Goal: Task Accomplishment & Management: Use online tool/utility

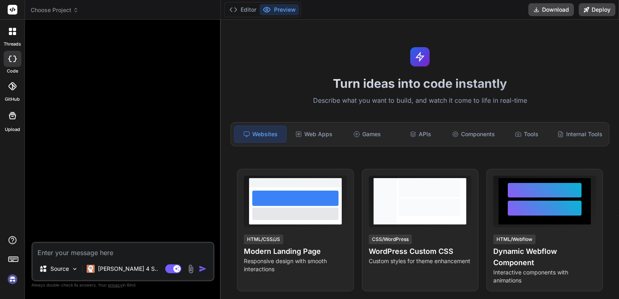
click at [10, 87] on icon at bounding box center [12, 86] width 8 height 8
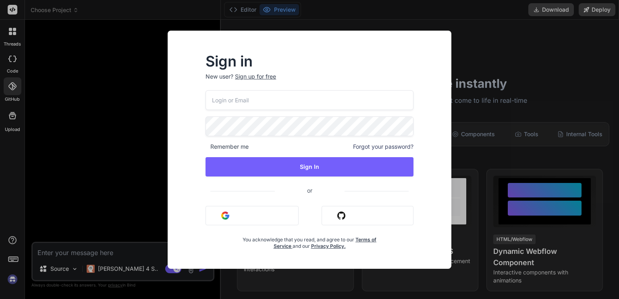
click at [351, 217] on button "Sign in with Github" at bounding box center [367, 215] width 92 height 19
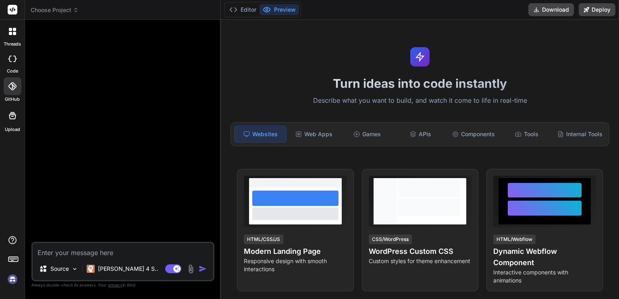
click at [8, 87] on div at bounding box center [13, 86] width 18 height 18
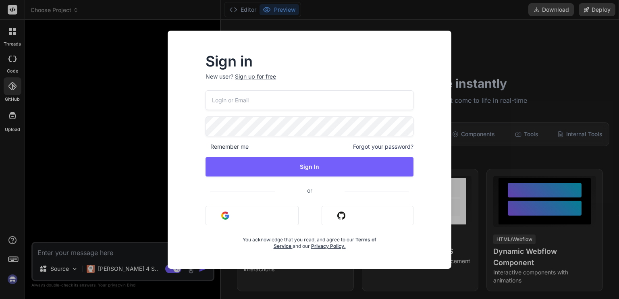
click at [340, 209] on button "Sign in with Github" at bounding box center [367, 215] width 92 height 19
click at [335, 214] on button "Sign in with Github" at bounding box center [367, 215] width 92 height 19
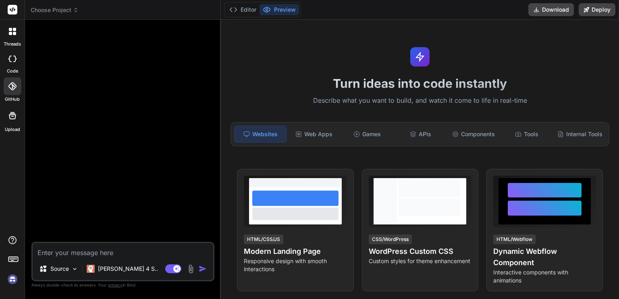
click at [10, 83] on icon at bounding box center [12, 86] width 8 height 8
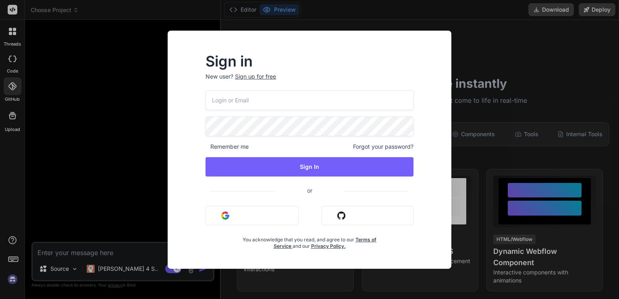
click at [10, 83] on div "Sign in New user? Sign up for free Remember me Forgot your password? Sign In or…" at bounding box center [309, 149] width 619 height 299
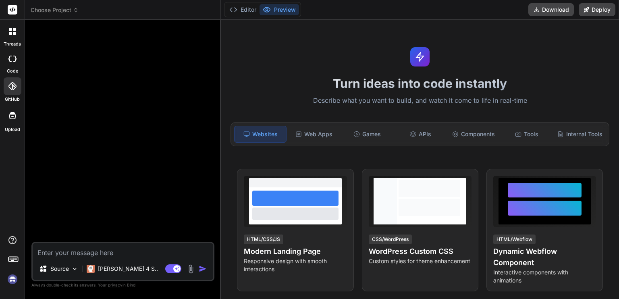
click at [12, 277] on img at bounding box center [13, 279] width 14 height 14
type textarea "x"
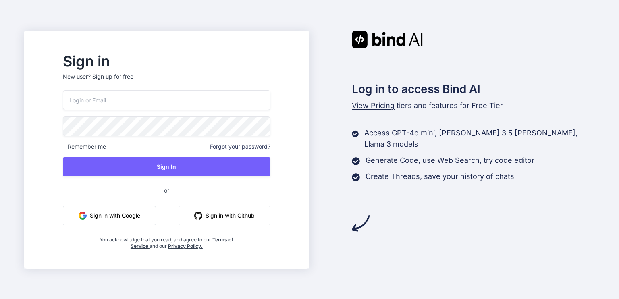
click at [137, 213] on button "Sign in with Google" at bounding box center [109, 215] width 93 height 19
click at [240, 216] on button "Sign in with Github" at bounding box center [224, 215] width 92 height 19
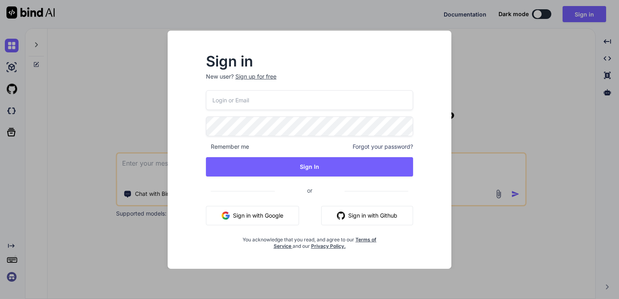
type textarea "x"
click at [361, 216] on button "Sign in with Github" at bounding box center [367, 215] width 92 height 19
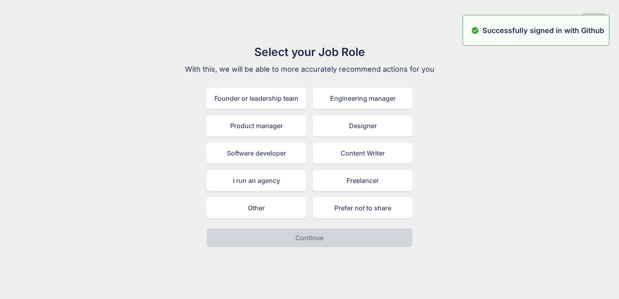
click at [493, 67] on div "Select your Job Role With this, we will be able to more accurately recommend ac…" at bounding box center [309, 146] width 606 height 204
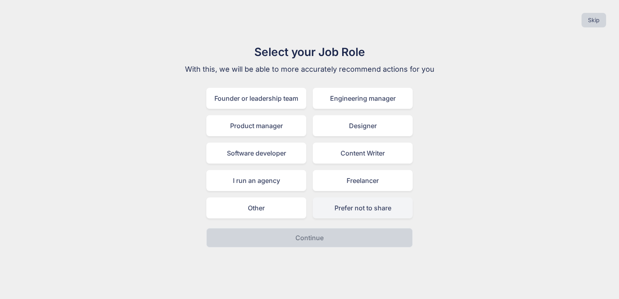
click at [380, 206] on div "Prefer not to share" at bounding box center [363, 207] width 100 height 21
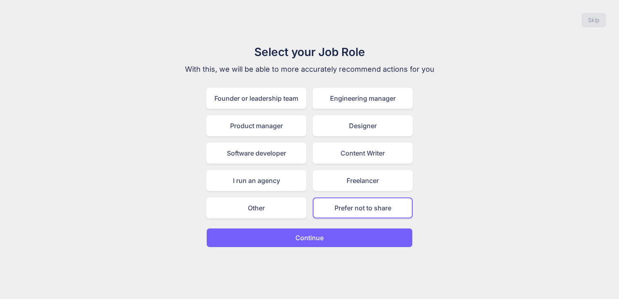
click at [340, 236] on button "Continue" at bounding box center [309, 237] width 206 height 19
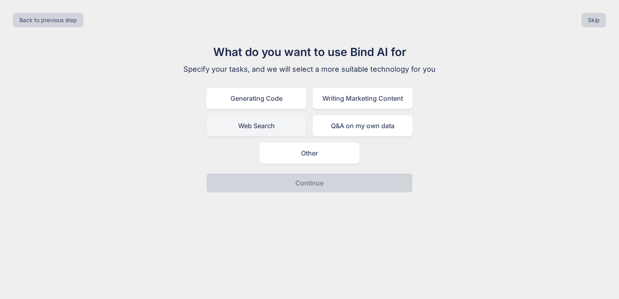
click at [281, 132] on div "Web Search" at bounding box center [256, 125] width 100 height 21
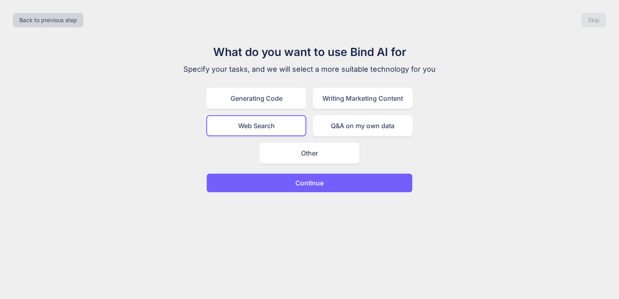
click at [306, 186] on p "Continue" at bounding box center [309, 183] width 28 height 10
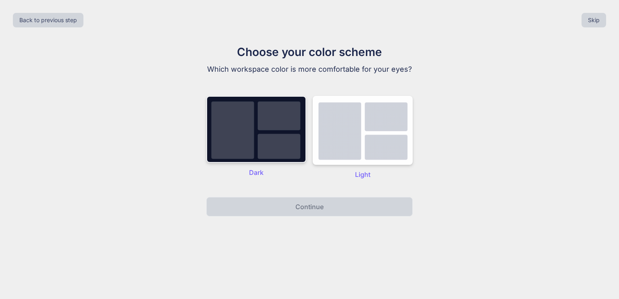
click at [254, 139] on img at bounding box center [256, 129] width 100 height 67
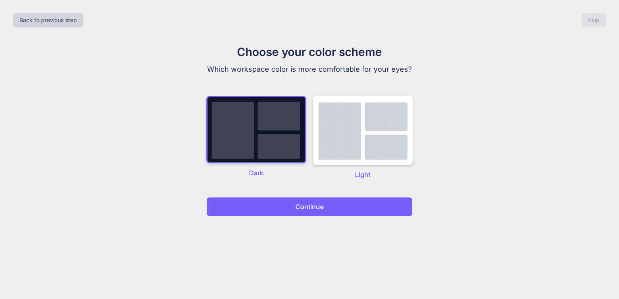
click at [303, 236] on div "Back to previous step Skip Choose your color scheme Which workspace color is mo…" at bounding box center [309, 149] width 619 height 299
click at [334, 199] on button "Continue" at bounding box center [309, 206] width 206 height 19
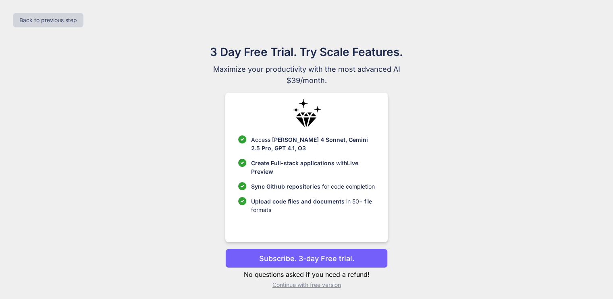
click at [308, 284] on p "Continue with free version" at bounding box center [306, 285] width 162 height 8
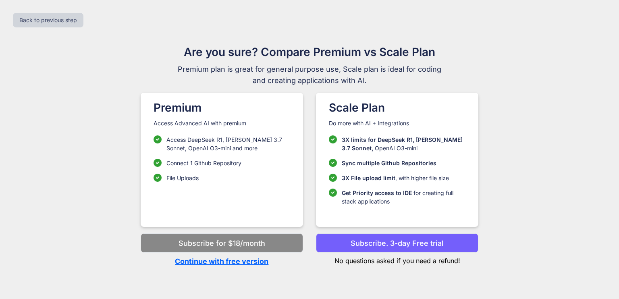
click at [220, 259] on p "Continue with free version" at bounding box center [222, 261] width 162 height 11
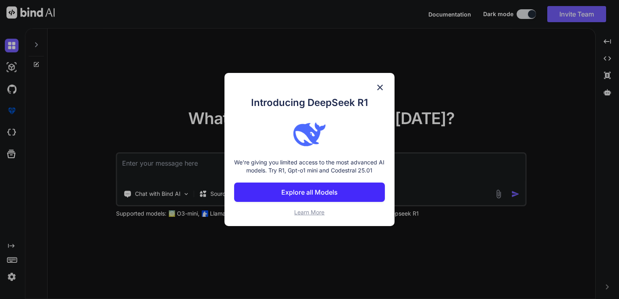
click at [380, 88] on img at bounding box center [380, 88] width 10 height 10
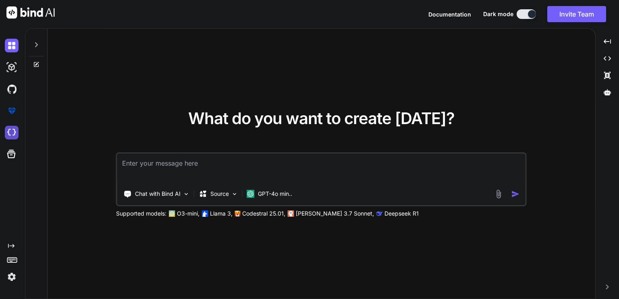
click at [12, 128] on img at bounding box center [12, 133] width 14 height 14
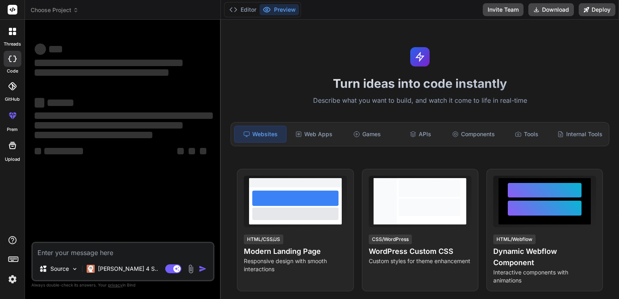
click at [64, 10] on span "Choose Project" at bounding box center [55, 10] width 48 height 8
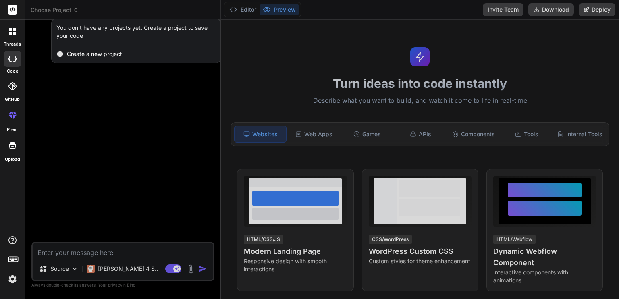
click at [105, 58] on div "Create a new project" at bounding box center [136, 54] width 169 height 18
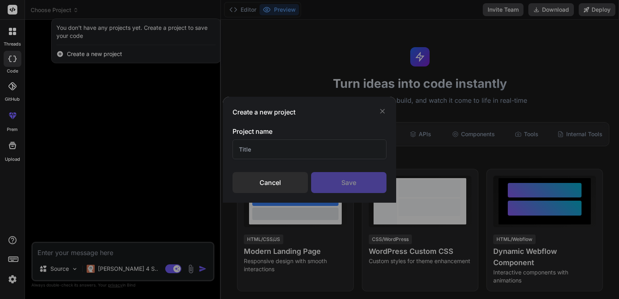
click at [290, 156] on input "text" at bounding box center [309, 149] width 154 height 20
type textarea "x"
type input "SMMS"
click at [321, 176] on div "Save" at bounding box center [348, 182] width 75 height 21
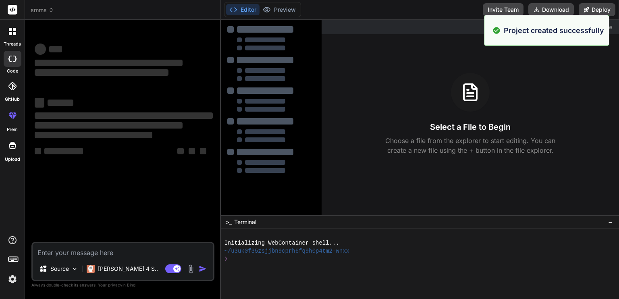
type textarea "x"
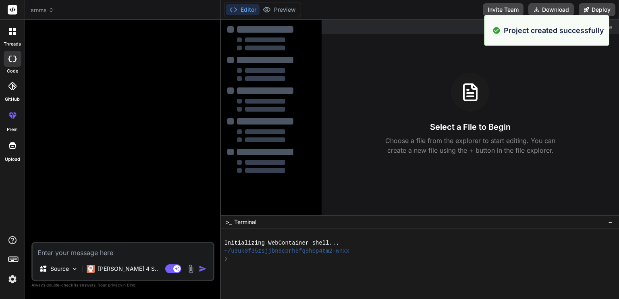
click at [105, 244] on textarea at bounding box center [123, 250] width 180 height 15
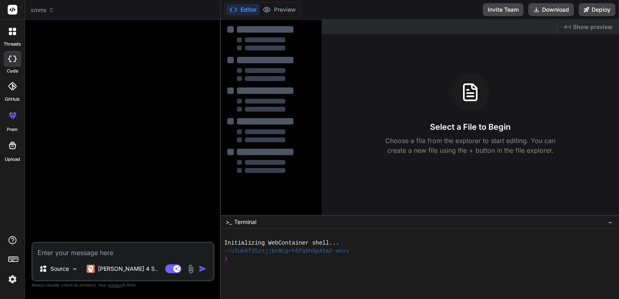
paste textarea "You are an expert AI IDE Agent tasked with completing a partially developed AI-…"
type textarea "You are an expert AI IDE Agent tasked with completing a partially developed AI-…"
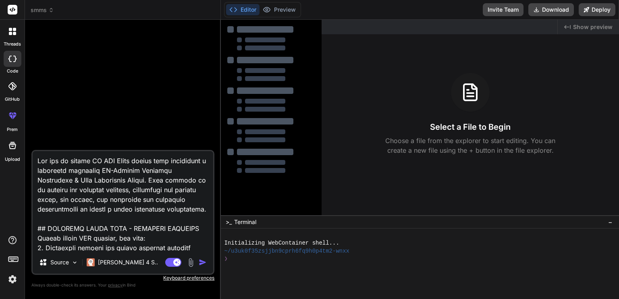
scroll to position [2089, 0]
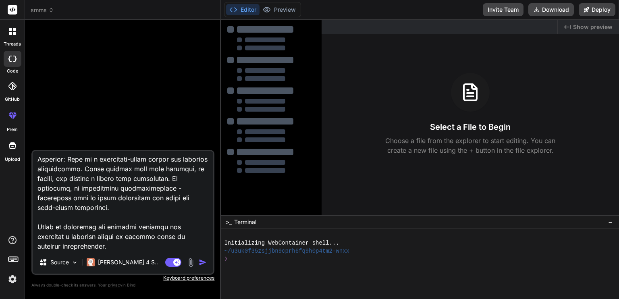
type textarea "x"
type textarea "You are an expert AI IDE Agent tasked with completing a partially developed AI-…"
type textarea "x"
type textarea "You are an expert AI IDE Agent tasked with completing a partially developed AI-…"
click at [101, 247] on textarea at bounding box center [123, 201] width 180 height 100
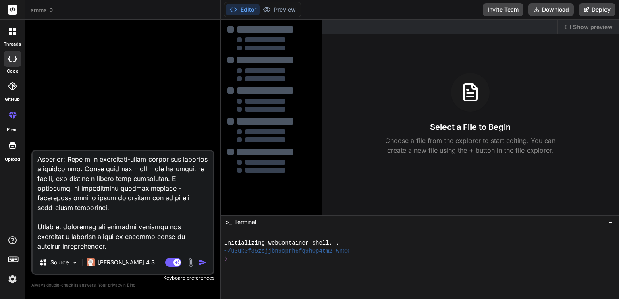
type textarea "x"
type textarea "You are an expert AI IDE Agent tasked with completing a partially developed AI-…"
type textarea "x"
type textarea "You are an expert AI IDE Agent tasked with completing a partially developed AI-…"
type textarea "x"
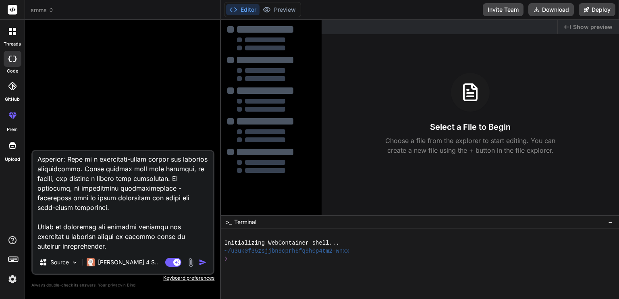
scroll to position [2138, 0]
type textarea "You are an expert AI IDE Agent tasked with completing a partially developed AI-…"
type textarea "x"
type textarea "You are an expert AI IDE Agent tasked with completing a partially developed AI-…"
type textarea "x"
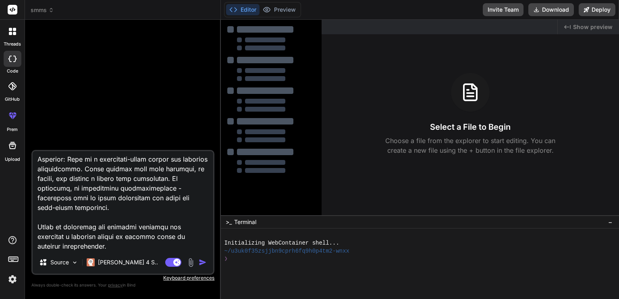
type textarea "You are an expert AI IDE Agent tasked with completing a partially developed AI-…"
type textarea "x"
click at [15, 261] on icon at bounding box center [13, 258] width 11 height 11
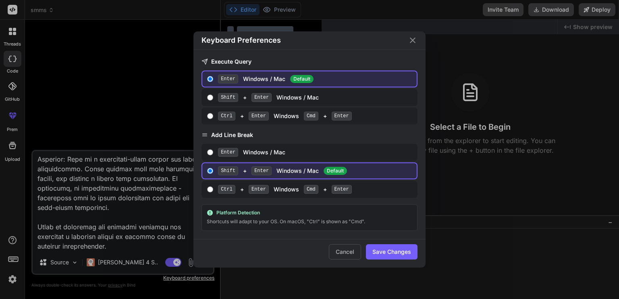
click at [15, 261] on div "Keyboard Preferences Execute Query Enter Windows / Mac Default Shift + Enter Wi…" at bounding box center [309, 149] width 619 height 299
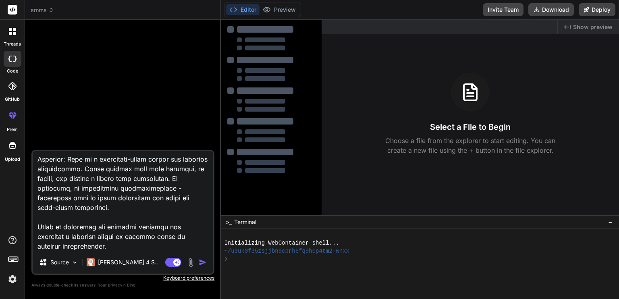
click at [15, 29] on icon at bounding box center [14, 29] width 3 height 3
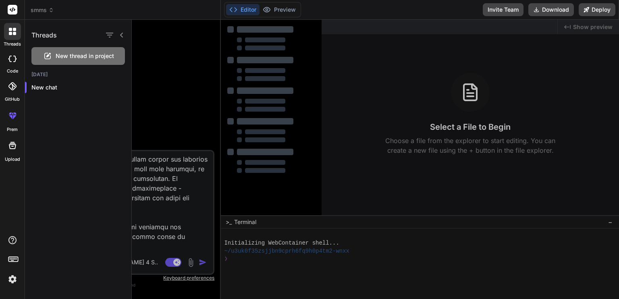
click at [15, 29] on icon at bounding box center [14, 29] width 3 height 3
click at [121, 32] on icon at bounding box center [121, 35] width 6 height 6
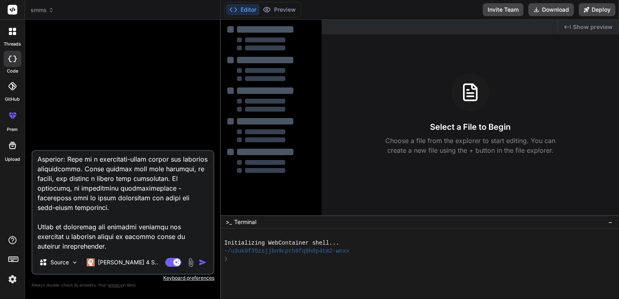
click at [72, 243] on textarea at bounding box center [123, 201] width 180 height 100
type textarea "You are an expert AI IDE Agent tasked with completing a partially developed AI-…"
type textarea "x"
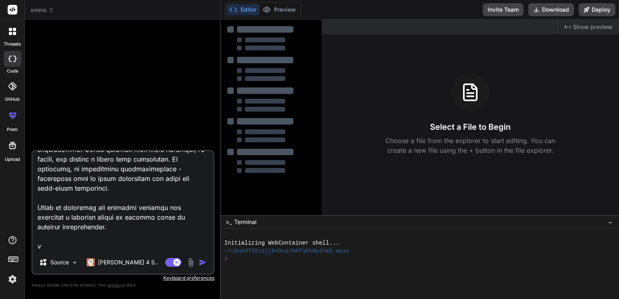
type textarea "You are an expert AI IDE Agent tasked with completing a partially developed AI-…"
type textarea "x"
type textarea "You are an expert AI IDE Agent tasked with completing a partially developed AI-…"
type textarea "x"
type textarea "You are an expert AI IDE Agent tasked with completing a partially developed AI-…"
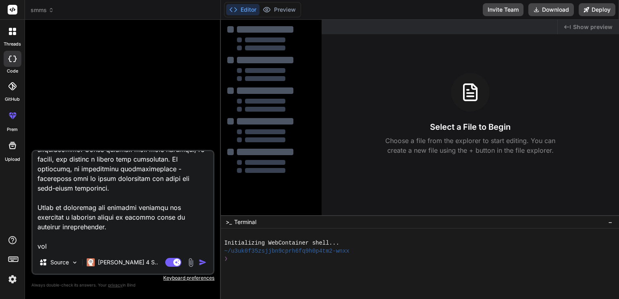
type textarea "x"
type textarea "You are an expert AI IDE Agent tasked with completing a partially developed AI-…"
type textarea "x"
type textarea "You are an expert AI IDE Agent tasked with completing a partially developed AI-…"
type textarea "x"
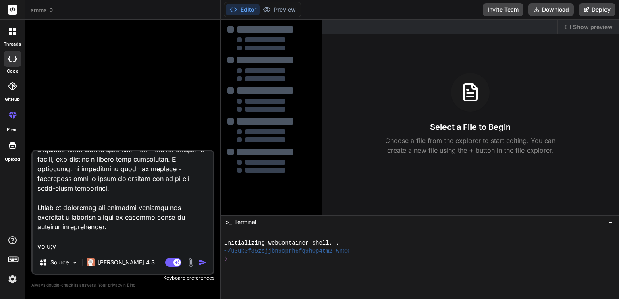
type textarea "You are an expert AI IDE Agent tasked with completing a partially developed AI-…"
type textarea "x"
type textarea "You are an expert AI IDE Agent tasked with completing a partially developed AI-…"
type textarea "x"
type textarea "You are an expert AI IDE Agent tasked with completing a partially developed AI-…"
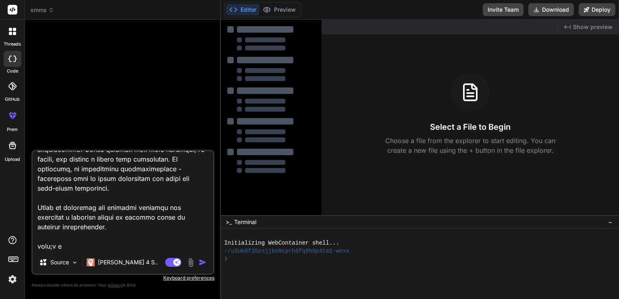
type textarea "x"
type textarea "You are an expert AI IDE Agent tasked with completing a partially developed AI-…"
type textarea "x"
type textarea "You are an expert AI IDE Agent tasked with completing a partially developed AI-…"
type textarea "x"
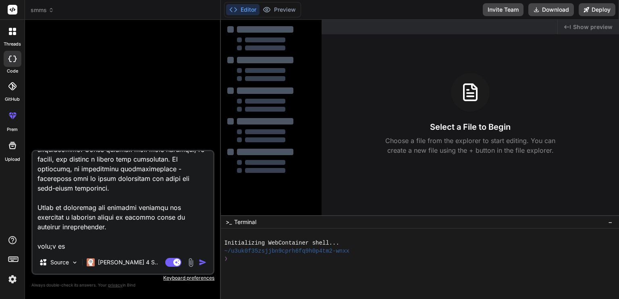
type textarea "You are an expert AI IDE Agent tasked with completing a partially developed AI-…"
type textarea "x"
type textarea "You are an expert AI IDE Agent tasked with completing a partially developed AI-…"
type textarea "x"
type textarea "You are an expert AI IDE Agent tasked with completing a partially developed AI-…"
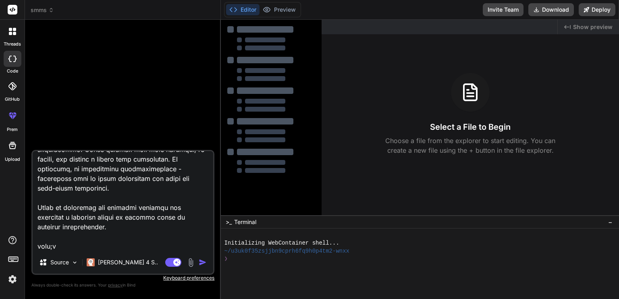
type textarea "x"
type textarea "You are an expert AI IDE Agent tasked with completing a partially developed AI-…"
type textarea "x"
type textarea "You are an expert AI IDE Agent tasked with completing a partially developed AI-…"
type textarea "x"
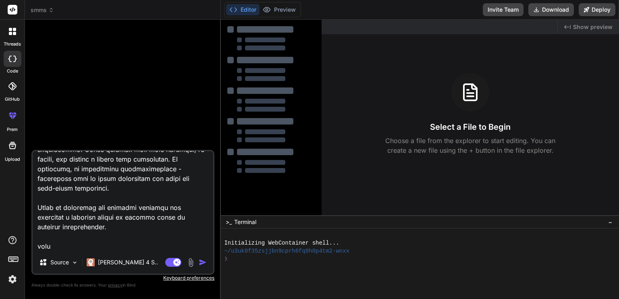
type textarea "You are an expert AI IDE Agent tasked with completing a partially developed AI-…"
type textarea "x"
type textarea "You are an expert AI IDE Agent tasked with completing a partially developed AI-…"
type textarea "x"
type textarea "You are an expert AI IDE Agent tasked with completing a partially developed AI-…"
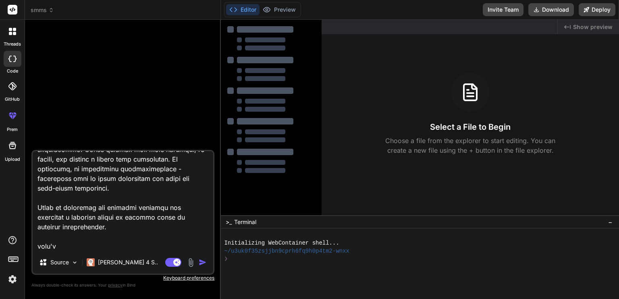
type textarea "x"
type textarea "You are an expert AI IDE Agent tasked with completing a partially developed AI-…"
type textarea "x"
type textarea "You are an expert AI IDE Agent tasked with completing a partially developed AI-…"
type textarea "x"
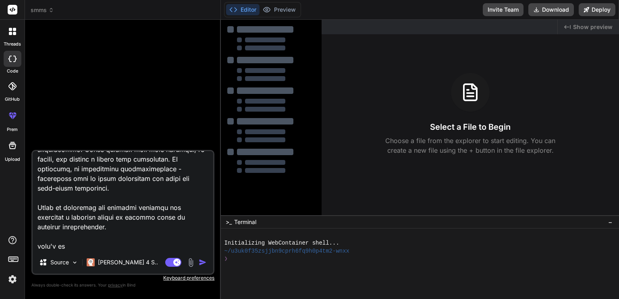
type textarea "You are an expert AI IDE Agent tasked with completing a partially developed AI-…"
type textarea "x"
type textarea "You are an expert AI IDE Agent tasked with completing a partially developed AI-…"
type textarea "x"
type textarea "You are an expert AI IDE Agent tasked with completing a partially developed AI-…"
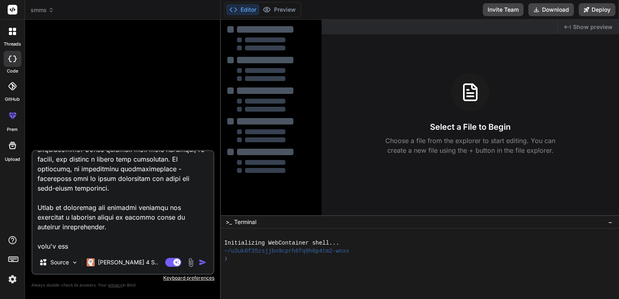
type textarea "x"
type textarea "You are an expert AI IDE Agent tasked with completing a partially developed AI-…"
type textarea "x"
type textarea "You are an expert AI IDE Agent tasked with completing a partially developed AI-…"
type textarea "x"
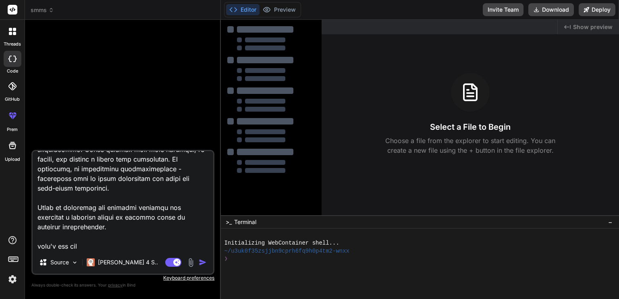
type textarea "You are an expert AI IDE Agent tasked with completing a partially developed AI-…"
type textarea "x"
type textarea "You are an expert AI IDE Agent tasked with completing a partially developed AI-…"
type textarea "x"
type textarea "You are an expert AI IDE Agent tasked with completing a partially developed AI-…"
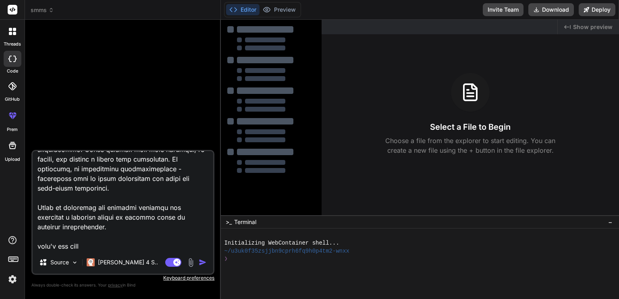
type textarea "x"
type textarea "You are an expert AI IDE Agent tasked with completing a partially developed AI-…"
type textarea "x"
type textarea "You are an expert AI IDE Agent tasked with completing a partially developed AI-…"
type textarea "x"
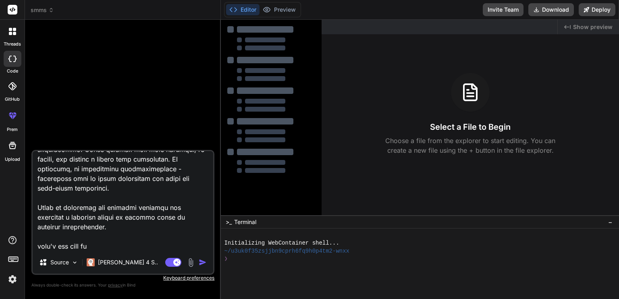
type textarea "You are an expert AI IDE Agent tasked with completing a partially developed AI-…"
type textarea "x"
type textarea "You are an expert AI IDE Agent tasked with completing a partially developed AI-…"
type textarea "x"
type textarea "You are an expert AI IDE Agent tasked with completing a partially developed AI-…"
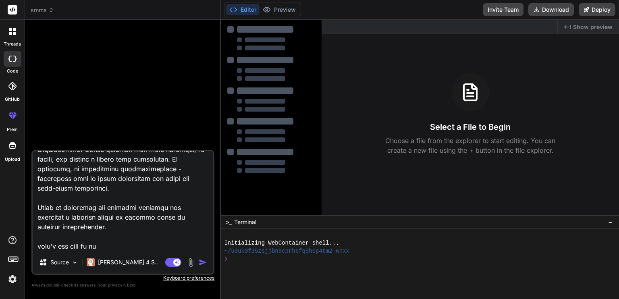
type textarea "x"
type textarea "You are an expert AI IDE Agent tasked with completing a partially developed AI-…"
type textarea "x"
type textarea "You are an expert AI IDE Agent tasked with completing a partially developed AI-…"
type textarea "x"
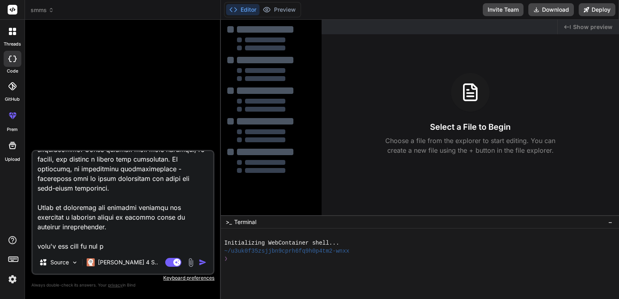
type textarea "You are an expert AI IDE Agent tasked with completing a partially developed AI-…"
type textarea "x"
type textarea "You are an expert AI IDE Agent tasked with completing a partially developed AI-…"
type textarea "x"
type textarea "You are an expert AI IDE Agent tasked with completing a partially developed AI-…"
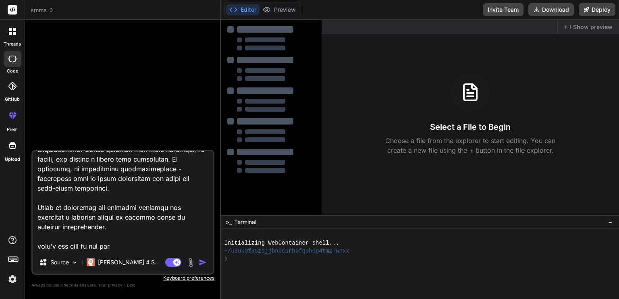
type textarea "x"
type textarea "You are an expert AI IDE Agent tasked with completing a partially developed AI-…"
type textarea "x"
type textarea "You are an expert AI IDE Agent tasked with completing a partially developed AI-…"
type textarea "x"
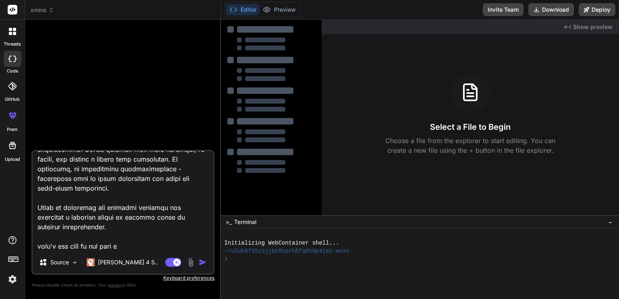
type textarea "You are an expert AI IDE Agent tasked with completing a partially developed AI-…"
type textarea "x"
type textarea "You are an expert AI IDE Agent tasked with completing a partially developed AI-…"
type textarea "x"
type textarea "You are an expert AI IDE Agent tasked with completing a partially developed AI-…"
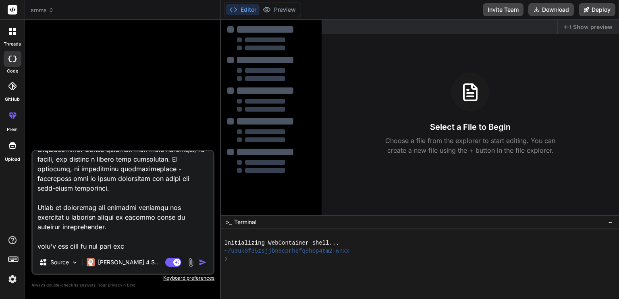
type textarea "x"
type textarea "You are an expert AI IDE Agent tasked with completing a partially developed AI-…"
type textarea "x"
type textarea "You are an expert AI IDE Agent tasked with completing a partially developed AI-…"
type textarea "x"
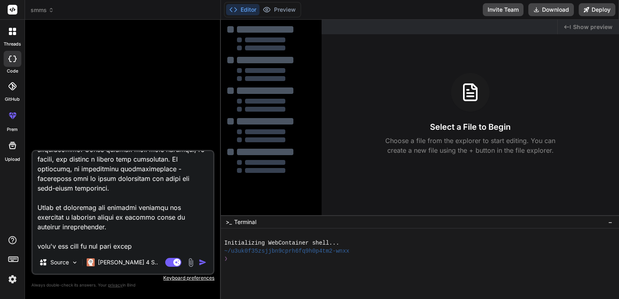
type textarea "You are an expert AI IDE Agent tasked with completing a partially developed AI-…"
type textarea "x"
type textarea "You are an expert AI IDE Agent tasked with completing a partially developed AI-…"
type textarea "x"
type textarea "You are an expert AI IDE Agent tasked with completing a partially developed AI-…"
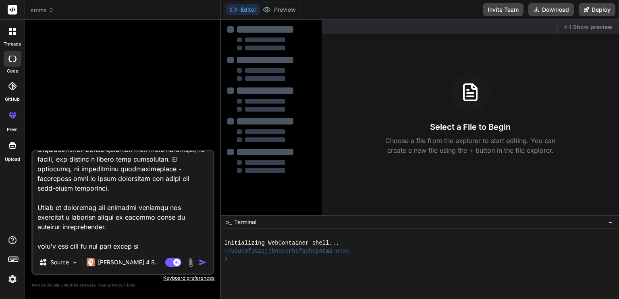
type textarea "x"
type textarea "You are an expert AI IDE Agent tasked with completing a partially developed AI-…"
type textarea "x"
type textarea "You are an expert AI IDE Agent tasked with completing a partially developed AI-…"
type textarea "x"
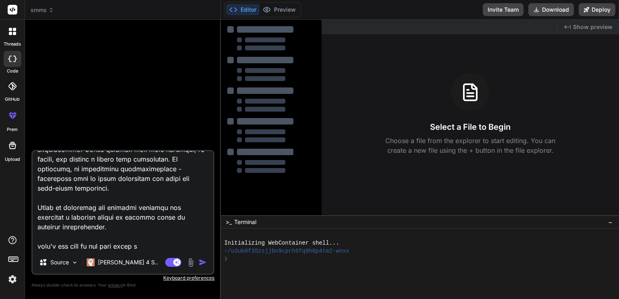
type textarea "You are an expert AI IDE Agent tasked with completing a partially developed AI-…"
type textarea "x"
type textarea "You are an expert AI IDE Agent tasked with completing a partially developed AI-…"
type textarea "x"
type textarea "You are an expert AI IDE Agent tasked with completing a partially developed AI-…"
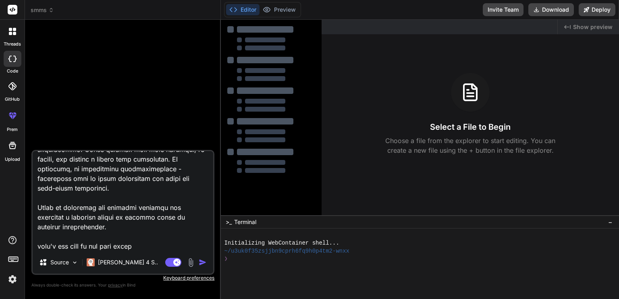
type textarea "x"
type textarea "You are an expert AI IDE Agent tasked with completing a partially developed AI-…"
type textarea "x"
type textarea "You are an expert AI IDE Agent tasked with completing a partially developed AI-…"
type textarea "x"
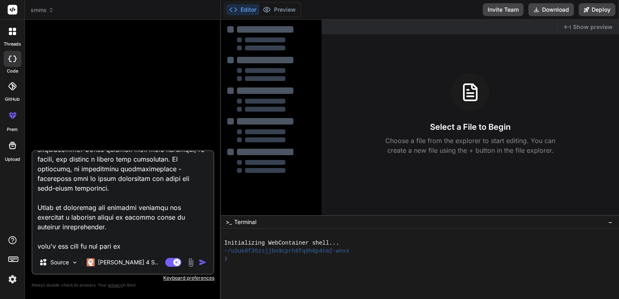
type textarea "You are an expert AI IDE Agent tasked with completing a partially developed AI-…"
type textarea "x"
type textarea "You are an expert AI IDE Agent tasked with completing a partially developed AI-…"
type textarea "x"
type textarea "You are an expert AI IDE Agent tasked with completing a partially developed AI-…"
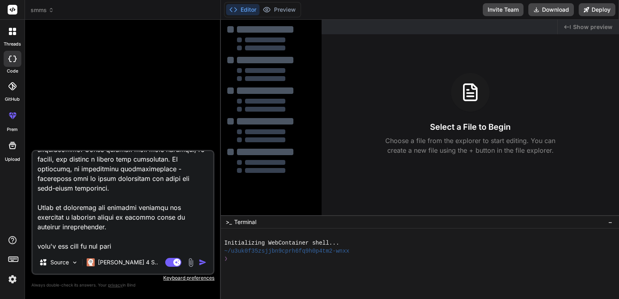
type textarea "x"
type textarea "You are an expert AI IDE Agent tasked with completing a partially developed AI-…"
type textarea "x"
type textarea "You are an expert AI IDE Agent tasked with completing a partially developed AI-…"
type textarea "x"
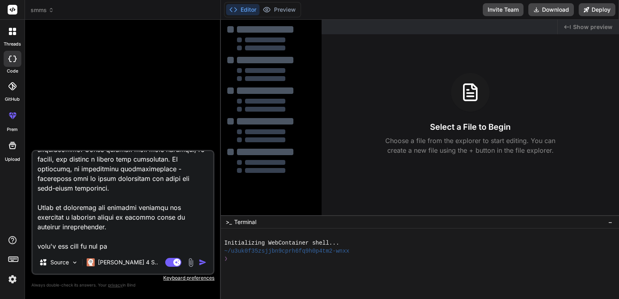
type textarea "You are an expert AI IDE Agent tasked with completing a partially developed AI-…"
type textarea "x"
type textarea "You are an expert AI IDE Agent tasked with completing a partially developed AI-…"
type textarea "x"
type textarea "You are an expert AI IDE Agent tasked with completing a partially developed AI-…"
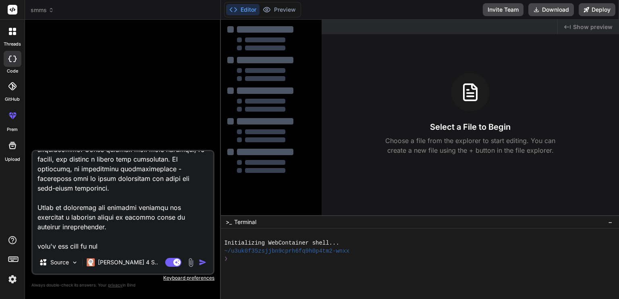
type textarea "x"
type textarea "You are an expert AI IDE Agent tasked with completing a partially developed AI-…"
type textarea "x"
type textarea "You are an expert AI IDE Agent tasked with completing a partially developed AI-…"
type textarea "x"
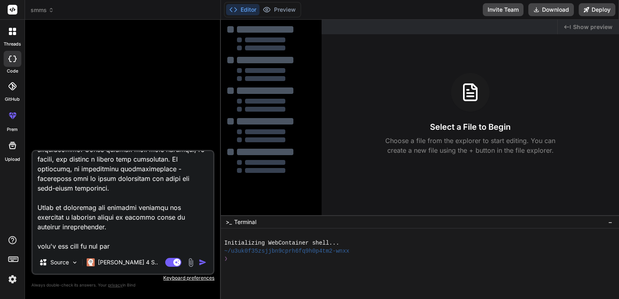
type textarea "You are an expert AI IDE Agent tasked with completing a partially developed AI-…"
type textarea "x"
type textarea "You are an expert AI IDE Agent tasked with completing a partially developed AI-…"
type textarea "x"
type textarea "You are an expert AI IDE Agent tasked with completing a partially developed AI-…"
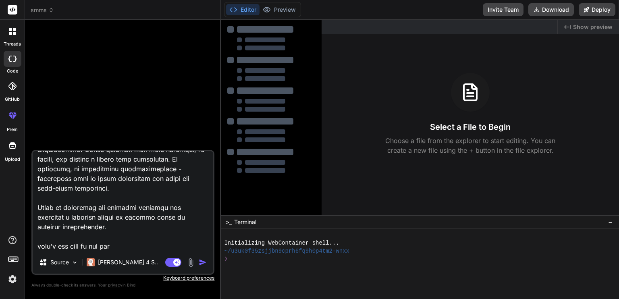
type textarea "x"
type textarea "You are an expert AI IDE Agent tasked with completing a partially developed AI-…"
type textarea "x"
type textarea "You are an expert AI IDE Agent tasked with completing a partially developed AI-…"
type textarea "x"
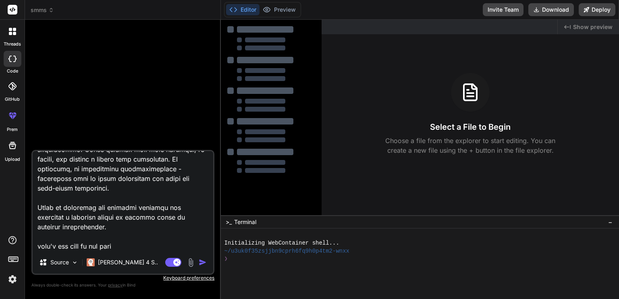
type textarea "You are an expert AI IDE Agent tasked with completing a partially developed AI-…"
type textarea "x"
type textarea "You are an expert AI IDE Agent tasked with completing a partially developed AI-…"
type textarea "x"
type textarea "You are an expert AI IDE Agent tasked with completing a partially developed AI-…"
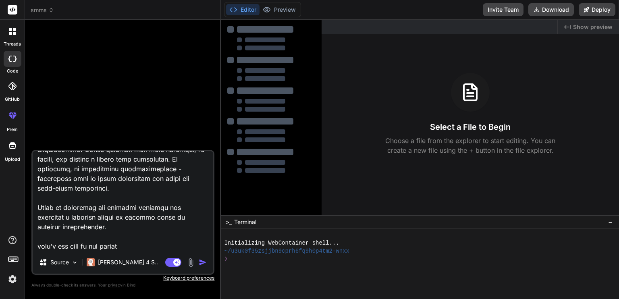
type textarea "x"
type textarea "You are an expert AI IDE Agent tasked with completing a partially developed AI-…"
type textarea "x"
type textarea "You are an expert AI IDE Agent tasked with completing a partially developed AI-…"
type textarea "x"
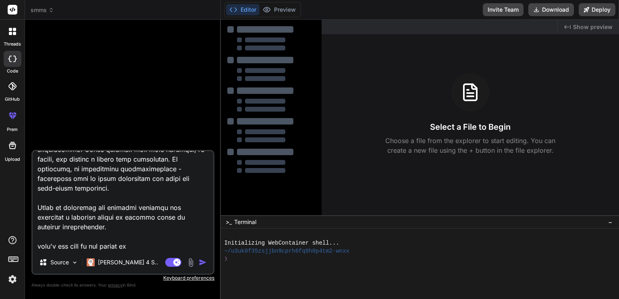
type textarea "You are an expert AI IDE Agent tasked with completing a partially developed AI-…"
type textarea "x"
type textarea "You are an expert AI IDE Agent tasked with completing a partially developed AI-…"
type textarea "x"
type textarea "You are an expert AI IDE Agent tasked with completing a partially developed AI-…"
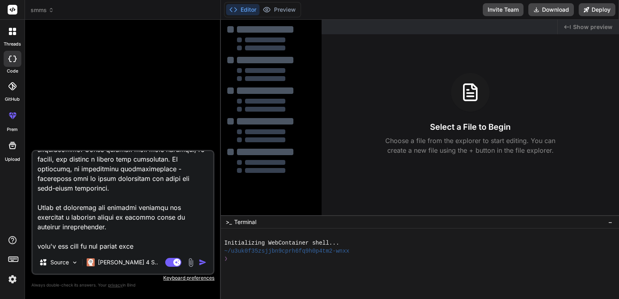
type textarea "x"
type textarea "You are an expert AI IDE Agent tasked with completing a partially developed AI-…"
type textarea "x"
type textarea "You are an expert AI IDE Agent tasked with completing a partially developed AI-…"
type textarea "x"
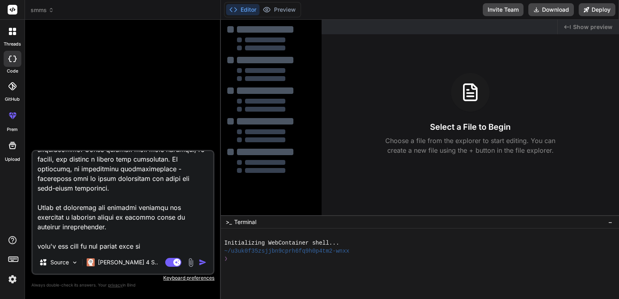
type textarea "You are an expert AI IDE Agent tasked with completing a partially developed AI-…"
type textarea "x"
type textarea "You are an expert AI IDE Agent tasked with completing a partially developed AI-…"
type textarea "x"
type textarea "You are an expert AI IDE Agent tasked with completing a partially developed AI-…"
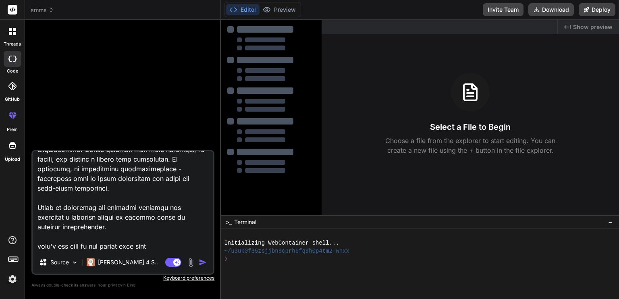
type textarea "x"
type textarea "You are an expert AI IDE Agent tasked with completing a partially developed AI-…"
type textarea "x"
type textarea "You are an expert AI IDE Agent tasked with completing a partially developed AI-…"
type textarea "x"
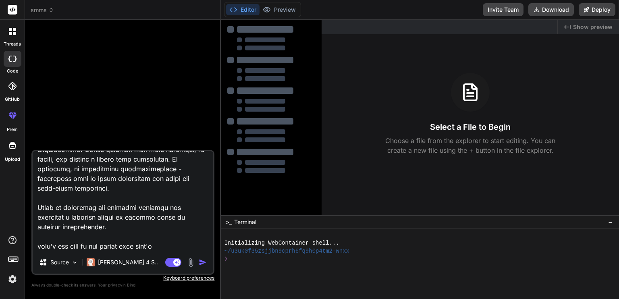
type textarea "You are an expert AI IDE Agent tasked with completing a partially developed AI-…"
type textarea "x"
type textarea "You are an expert AI IDE Agent tasked with completing a partially developed AI-…"
type textarea "x"
type textarea "You are an expert AI IDE Agent tasked with completing a partially developed AI-…"
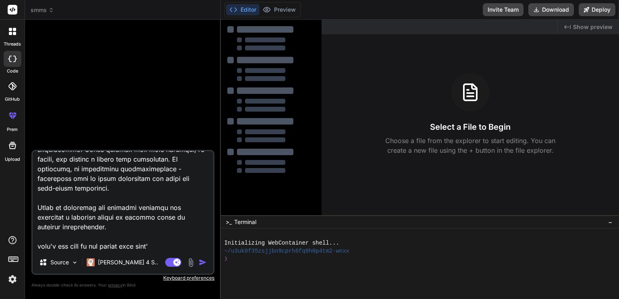
type textarea "x"
type textarea "You are an expert AI IDE Agent tasked with completing a partially developed AI-…"
type textarea "x"
type textarea "You are an expert AI IDE Agent tasked with completing a partially developed AI-…"
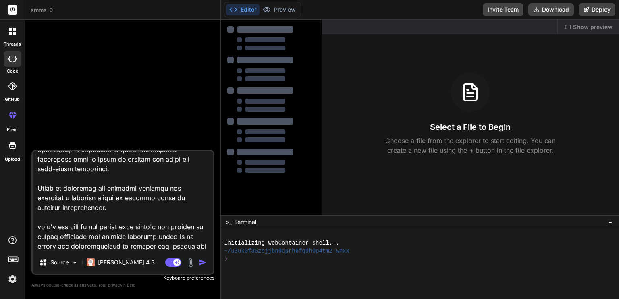
scroll to position [2137, 0]
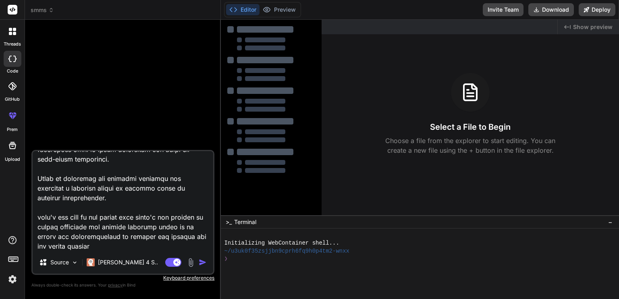
click at [79, 199] on textarea at bounding box center [123, 201] width 180 height 100
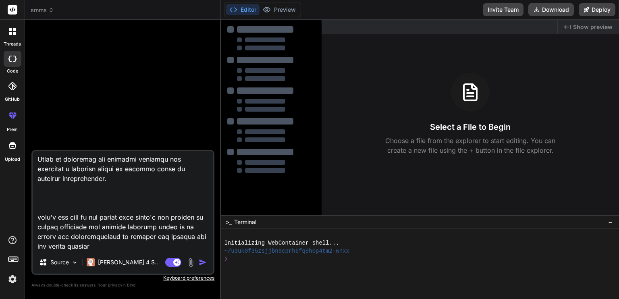
paste textarea "[URL][DOMAIN_NAME]"
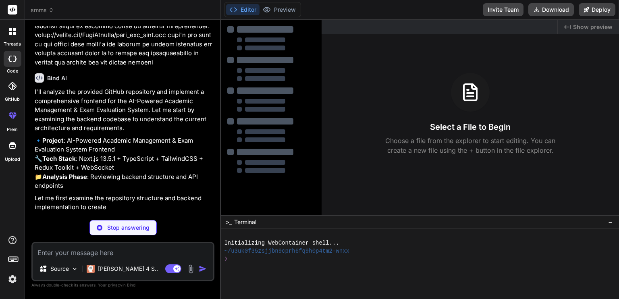
scroll to position [1236, 0]
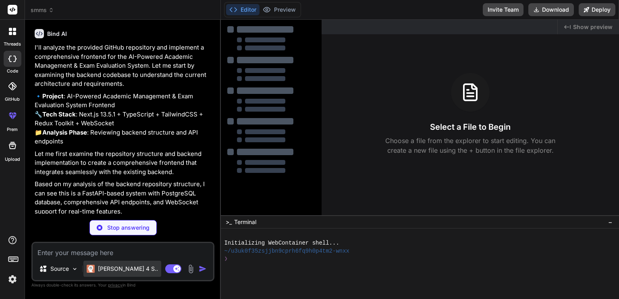
click at [102, 271] on p "[PERSON_NAME] 4 S.." at bounding box center [128, 269] width 60 height 8
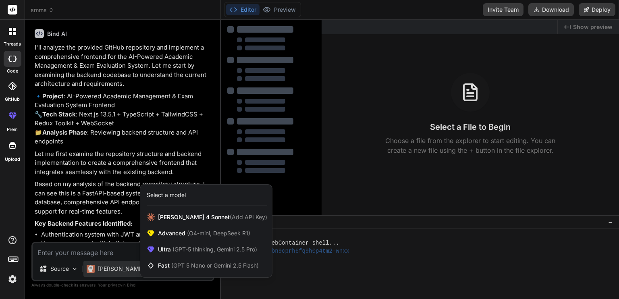
click at [98, 247] on div at bounding box center [309, 149] width 619 height 299
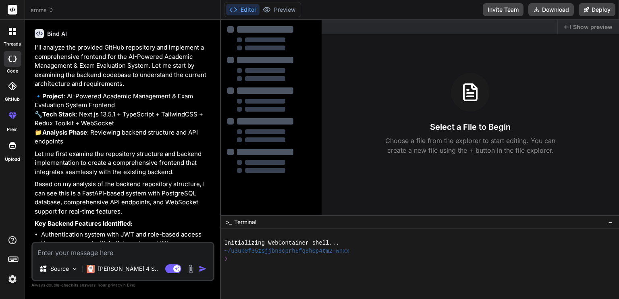
click at [98, 247] on textarea at bounding box center [123, 250] width 180 height 15
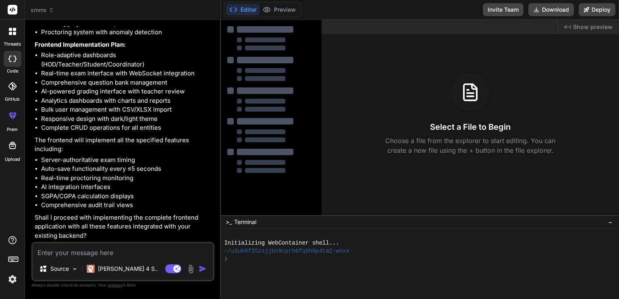
click at [97, 250] on textarea at bounding box center [123, 250] width 180 height 15
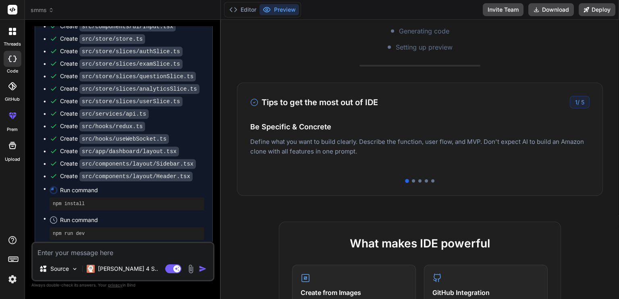
scroll to position [0, 0]
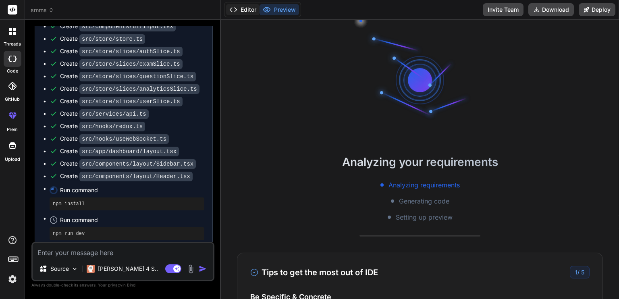
click at [238, 12] on button "Editor" at bounding box center [242, 9] width 33 height 11
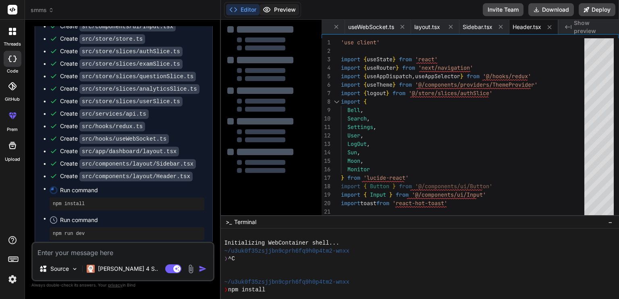
click at [275, 8] on button "Preview" at bounding box center [278, 9] width 39 height 11
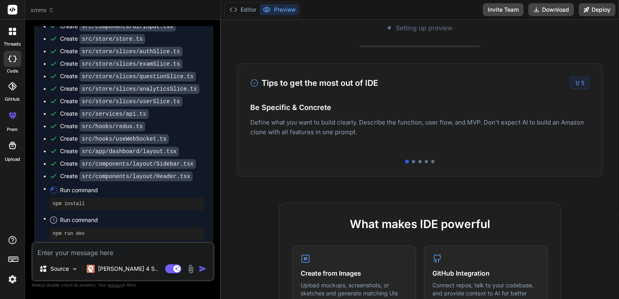
scroll to position [190, 0]
click at [422, 135] on p "Deploy your Next.js and React projects to Vercel. For Node.js backend, deploy t…" at bounding box center [419, 134] width 339 height 19
click at [574, 83] on div "1 / 5" at bounding box center [580, 82] width 20 height 12
drag, startPoint x: 569, startPoint y: 80, endPoint x: 544, endPoint y: 91, distance: 27.0
click at [544, 91] on div "Tips to get the most out of IDE 1 / 5 Be Specific & Concrete Define what you wa…" at bounding box center [420, 118] width 366 height 113
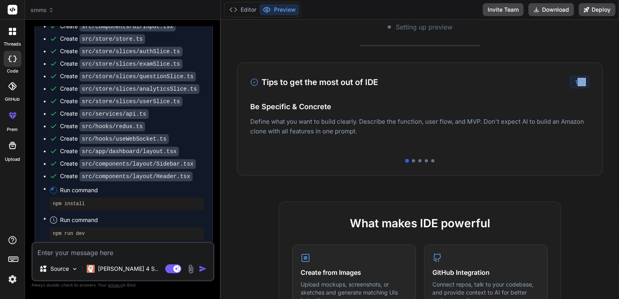
click at [544, 91] on div "Tips to get the most out of IDE 1 / 5 Be Specific & Concrete Define what you wa…" at bounding box center [420, 118] width 366 height 113
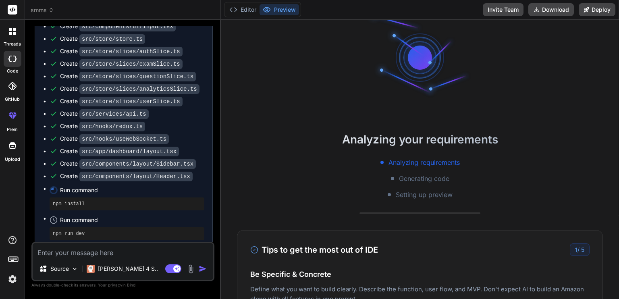
scroll to position [0, 0]
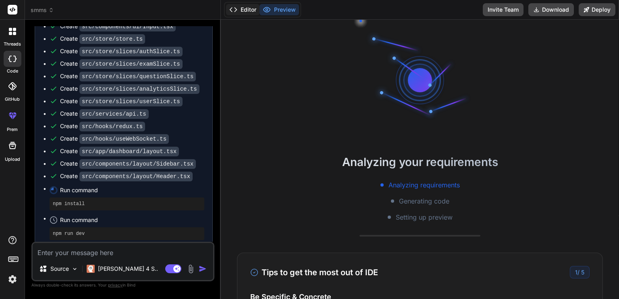
click at [242, 11] on button "Editor" at bounding box center [242, 9] width 33 height 11
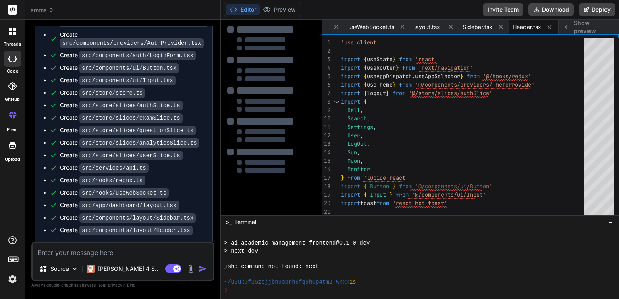
scroll to position [2048, 0]
